Goal: Task Accomplishment & Management: Complete application form

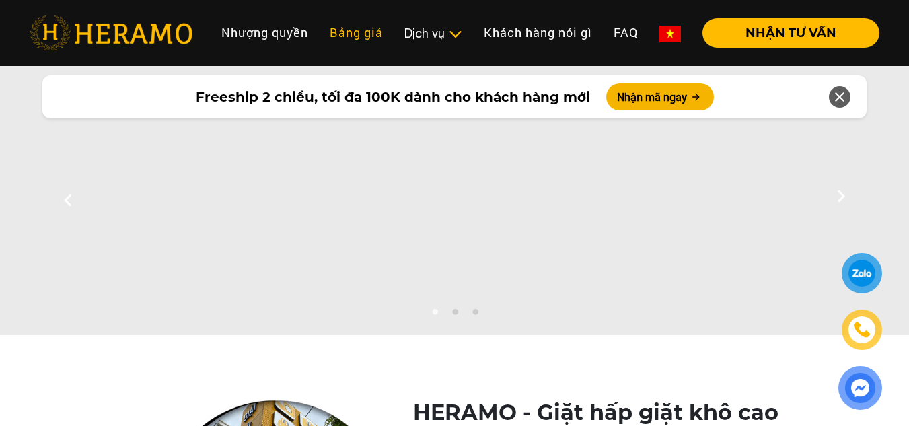
click at [351, 38] on link "Bảng giá" at bounding box center [356, 32] width 75 height 29
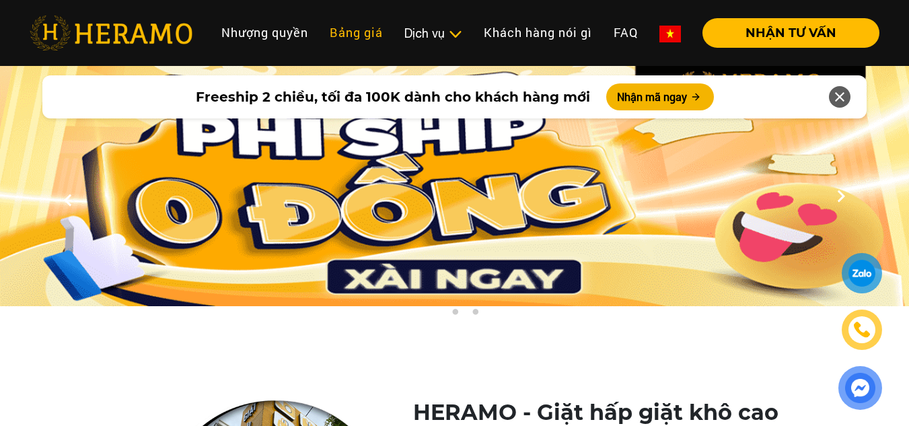
scroll to position [2415, 0]
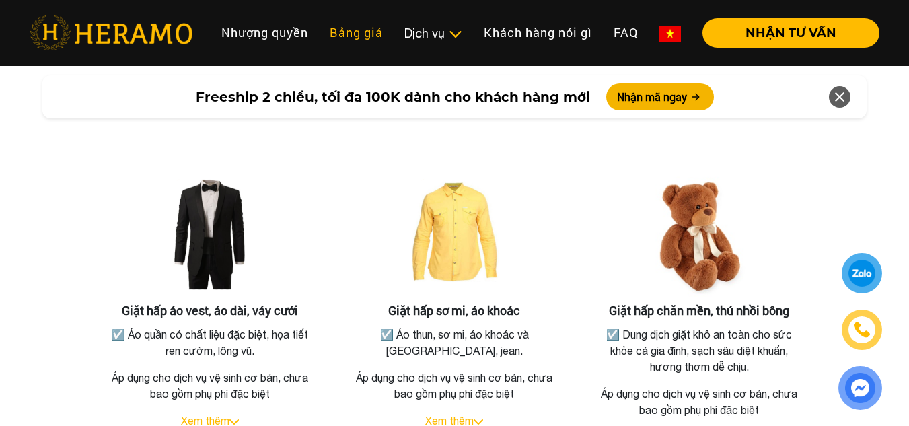
click at [343, 31] on link "Bảng giá" at bounding box center [356, 32] width 75 height 29
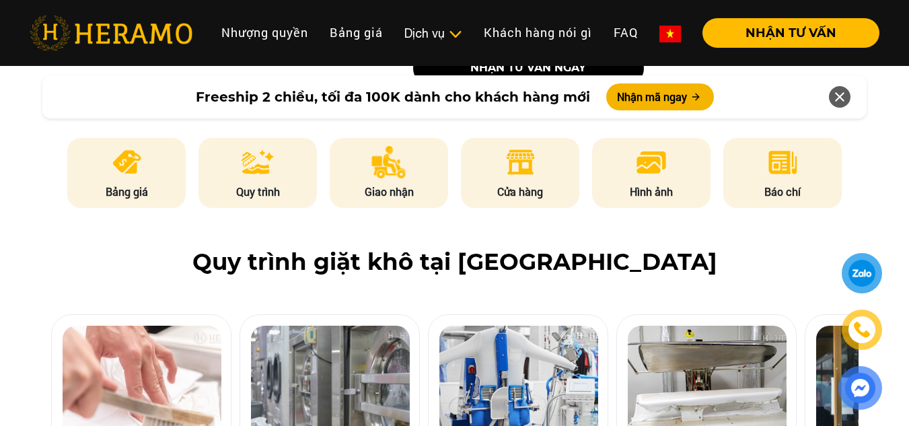
scroll to position [654, 0]
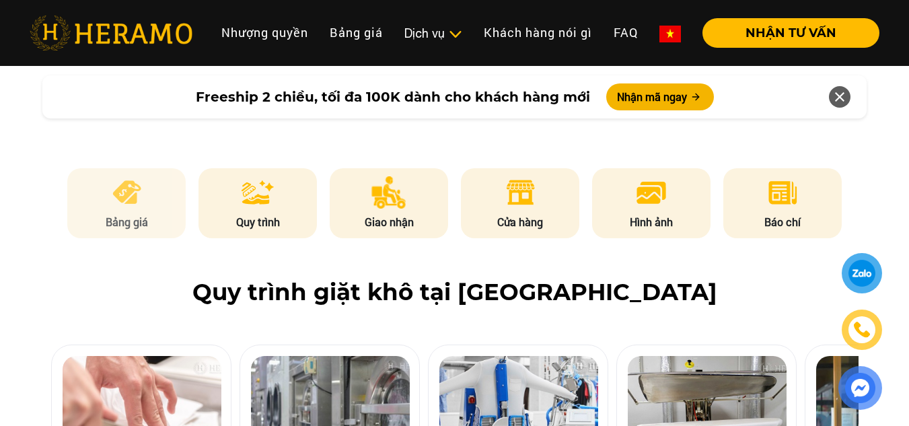
click at [145, 168] on li "Bảng giá" at bounding box center [126, 203] width 118 height 70
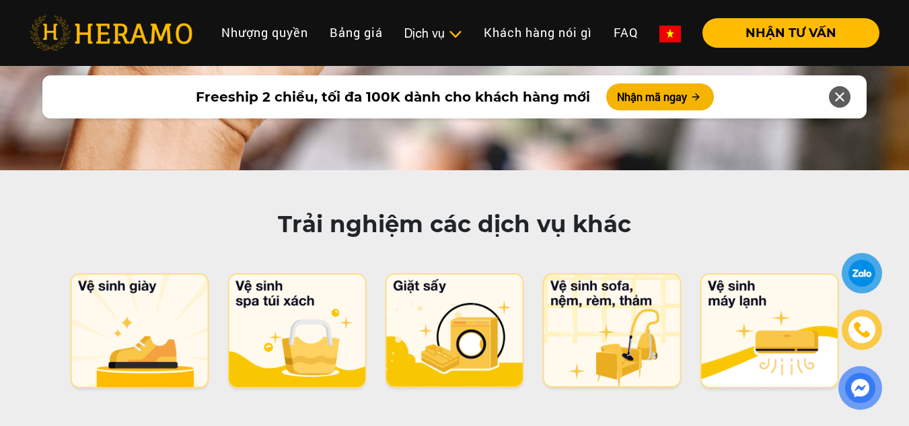
scroll to position [6591, 0]
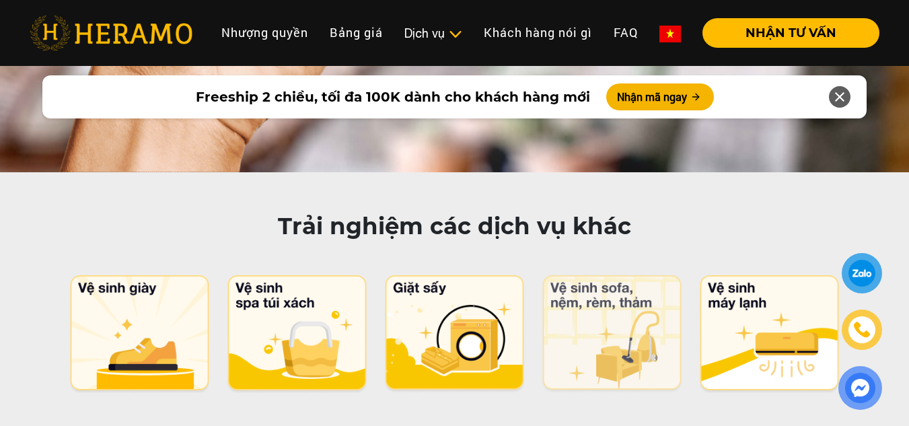
click at [620, 275] on img at bounding box center [612, 334] width 142 height 118
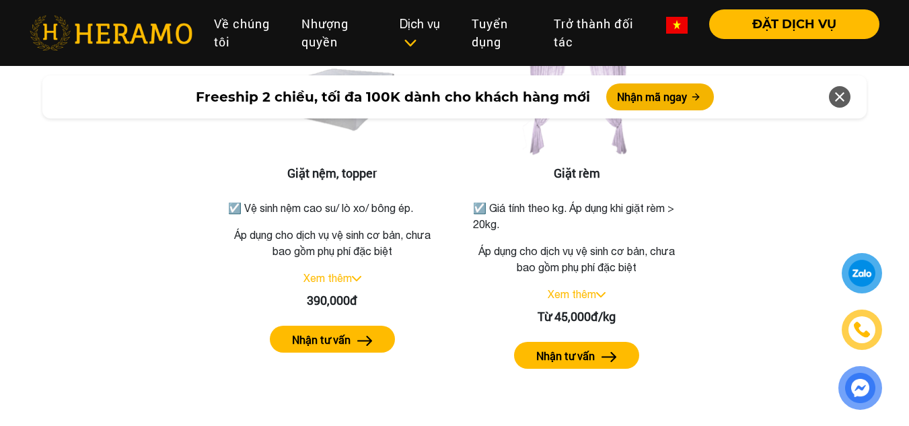
scroll to position [2185, 0]
click at [551, 348] on label "Nhận tư vấn" at bounding box center [565, 356] width 59 height 16
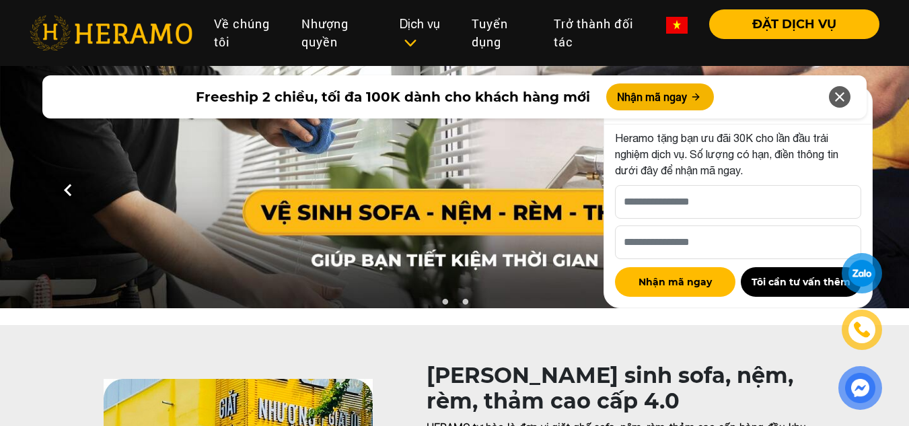
scroll to position [0, 0]
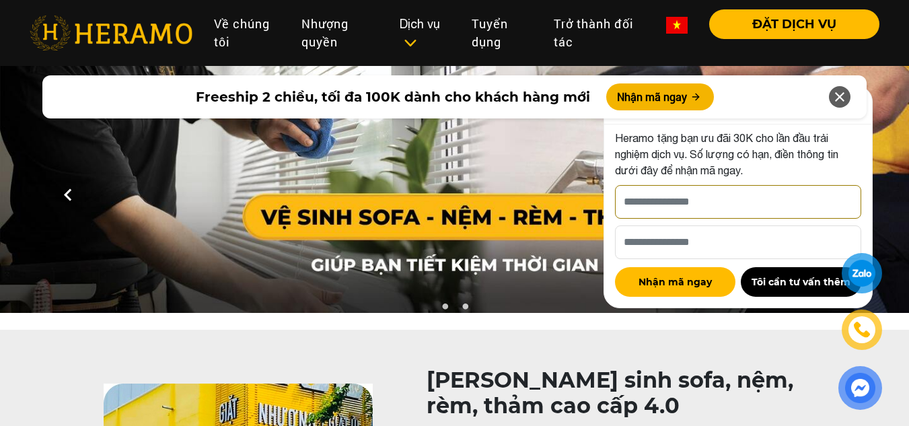
click at [667, 203] on input "[PERSON_NAME] xin tên của bạn nhé *" at bounding box center [738, 202] width 246 height 34
type input "******"
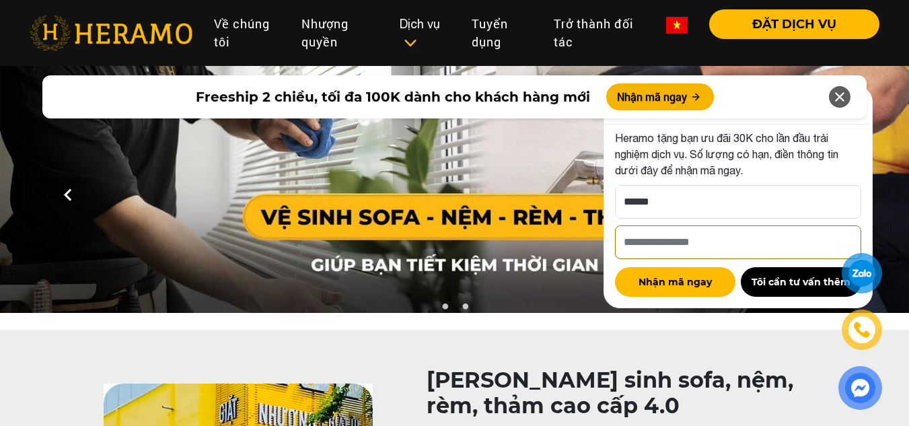
click at [687, 248] on input "Số điện thoại HERAMO có thể liên hệ là *" at bounding box center [738, 242] width 246 height 34
type input "*"
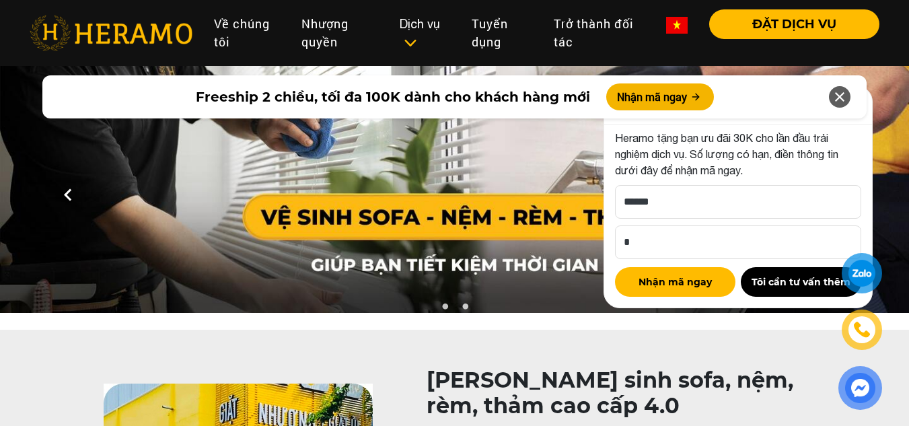
click at [855, 275] on div at bounding box center [862, 273] width 32 height 33
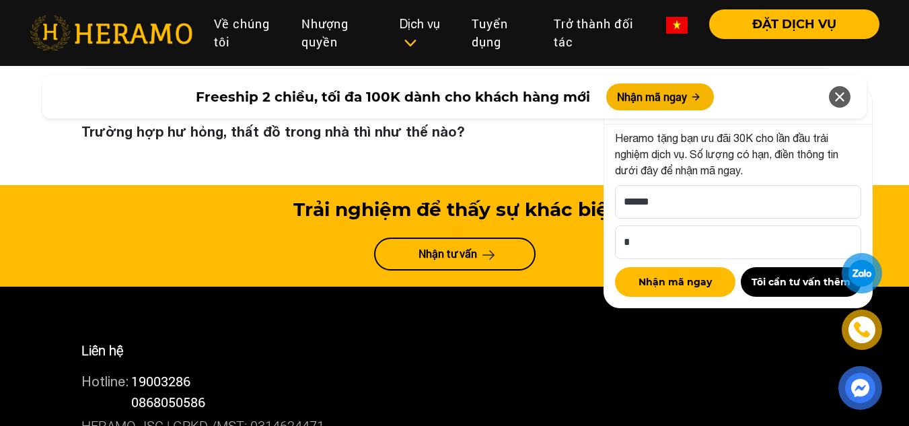
scroll to position [5539, 0]
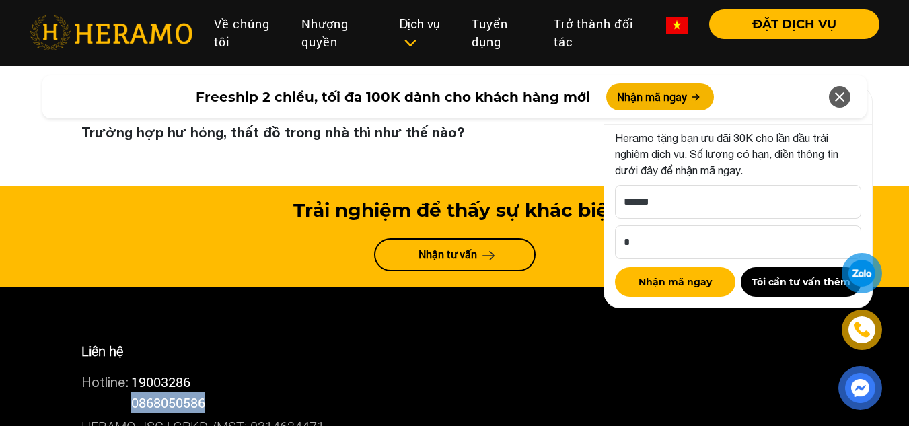
drag, startPoint x: 134, startPoint y: 362, endPoint x: 214, endPoint y: 357, distance: 80.2
click at [214, 392] on div "Hotline: 0868050586" at bounding box center [454, 402] width 747 height 21
copy span "0868050586"
click at [527, 372] on div "Hotline: 19003286" at bounding box center [454, 382] width 747 height 21
